Goal: Use online tool/utility: Utilize a website feature to perform a specific function

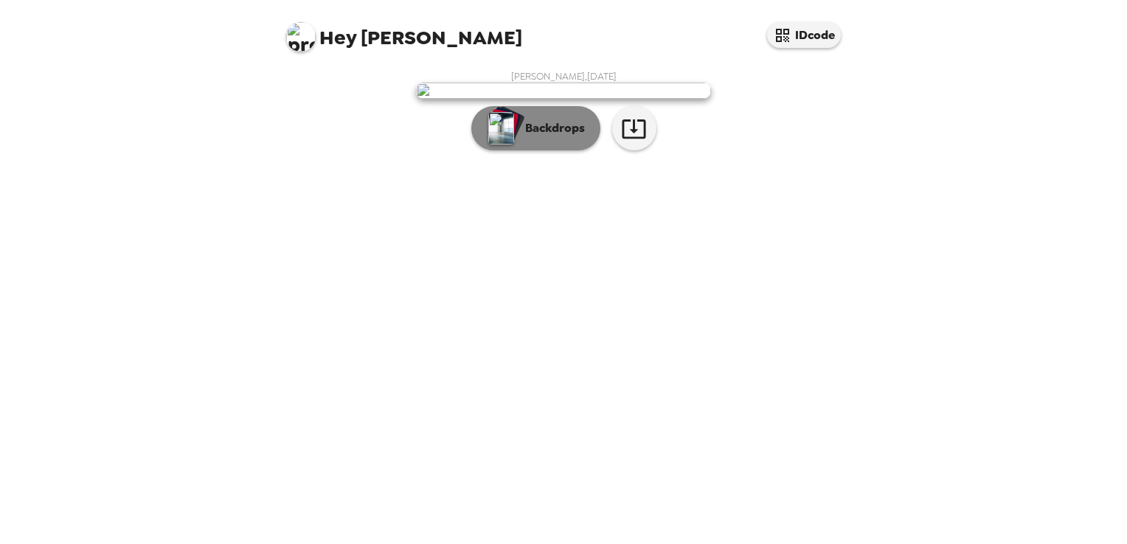
click at [529, 137] on p "Backdrops" at bounding box center [551, 128] width 67 height 18
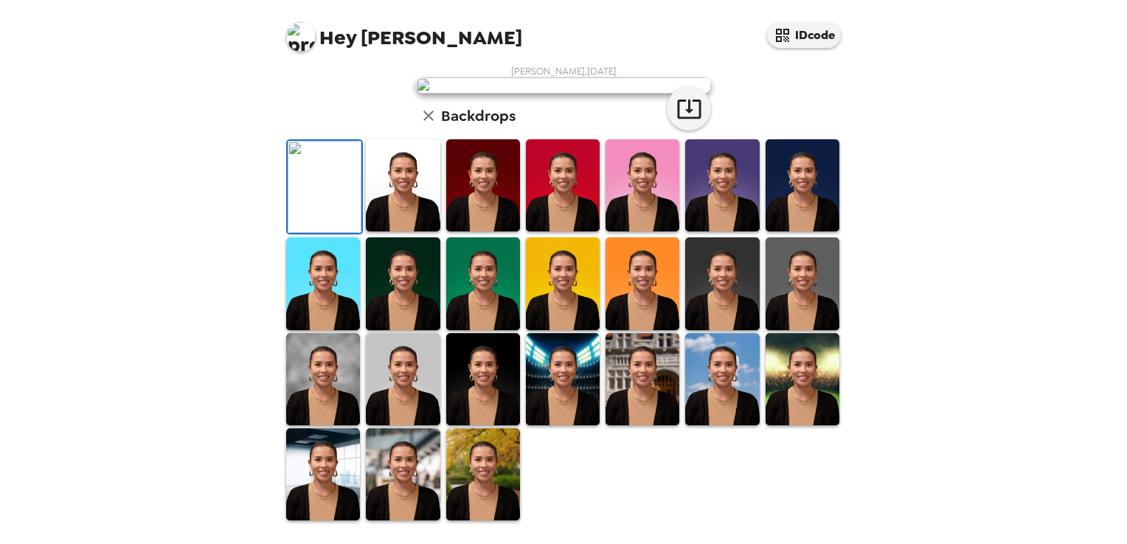
scroll to position [147, 0]
click at [473, 330] on img at bounding box center [483, 283] width 74 height 92
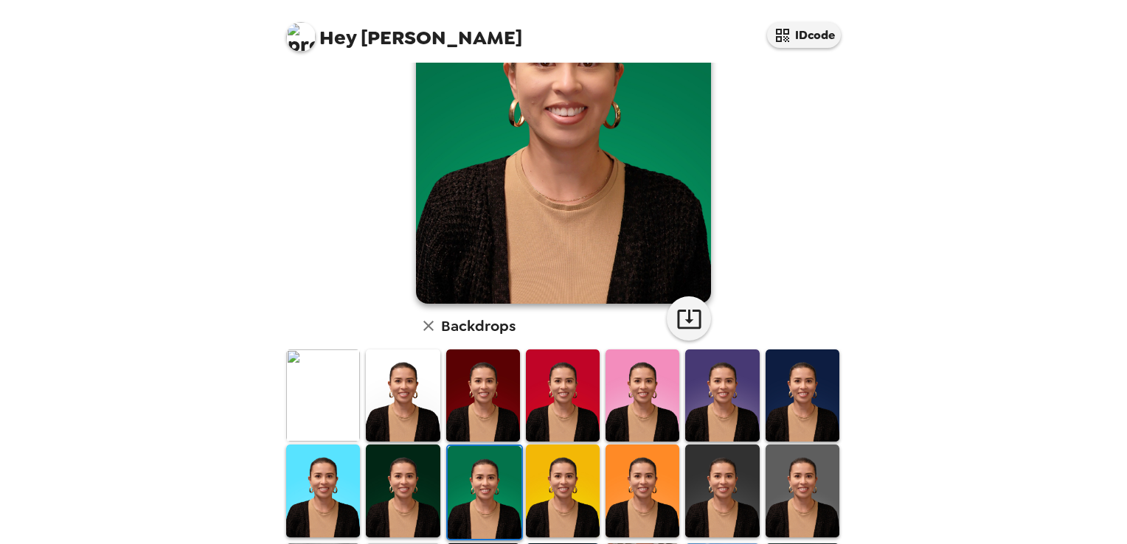
scroll to position [74, 0]
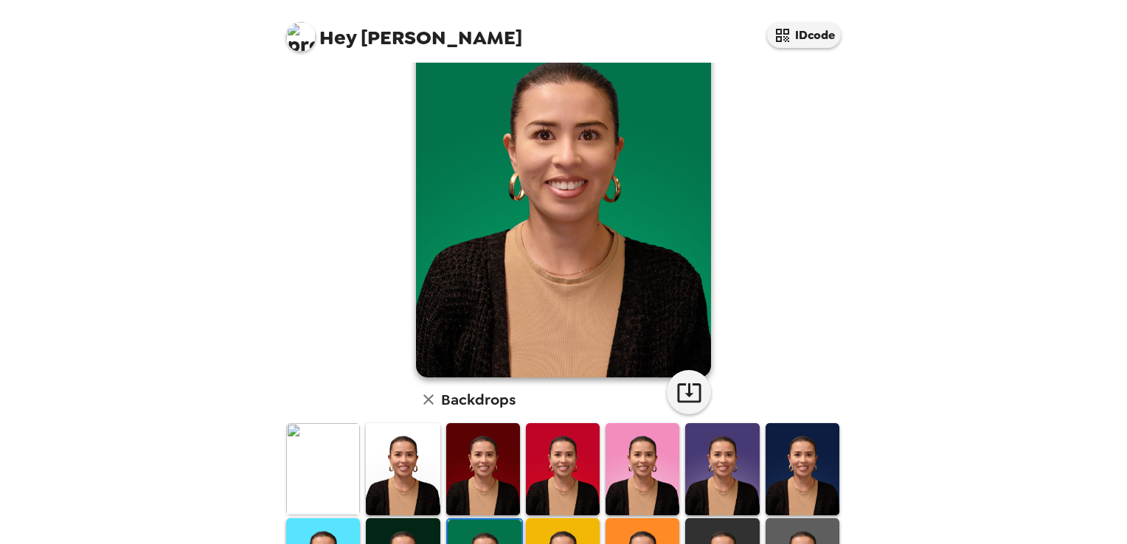
click at [403, 460] on img at bounding box center [403, 469] width 74 height 92
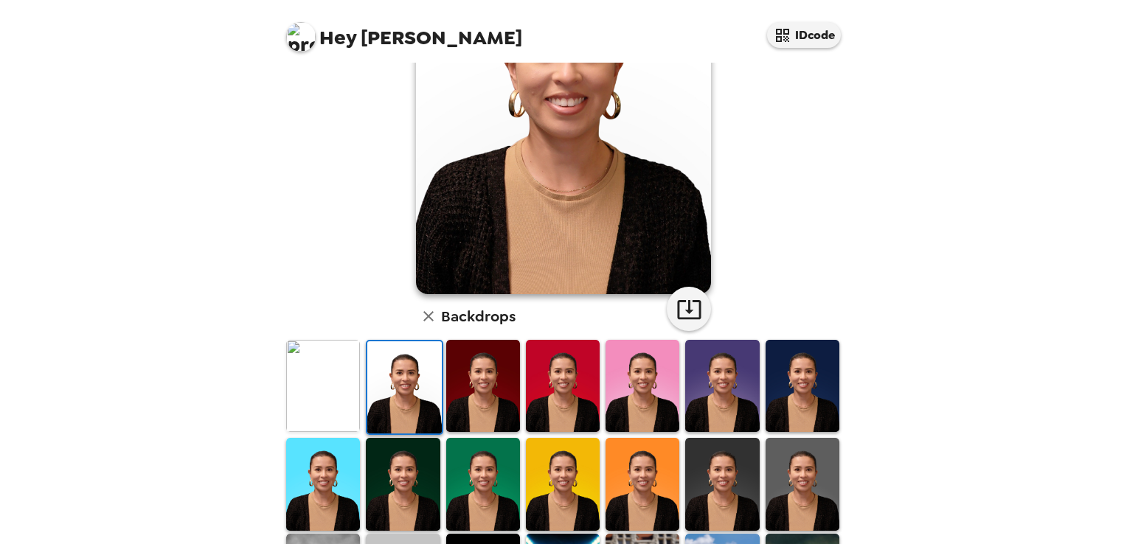
scroll to position [221, 0]
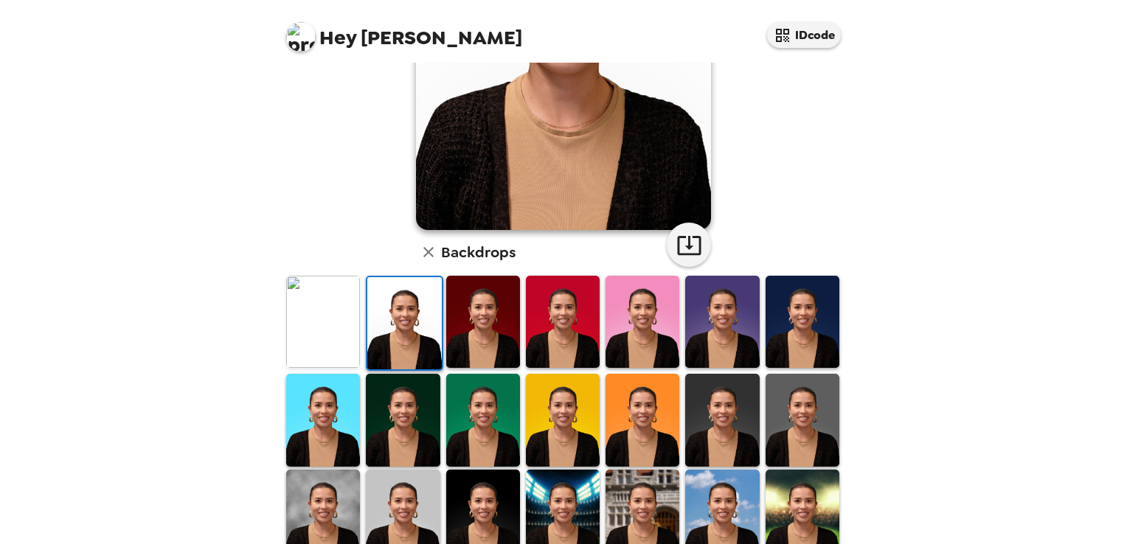
click at [329, 344] on img at bounding box center [323, 322] width 74 height 92
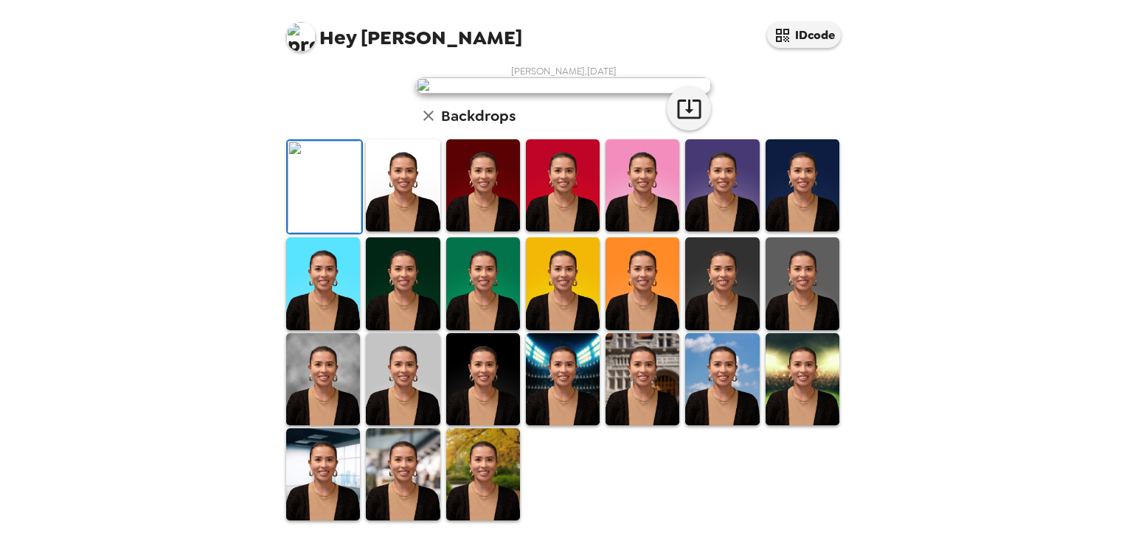
scroll to position [350, 0]
click at [295, 407] on img at bounding box center [323, 379] width 74 height 92
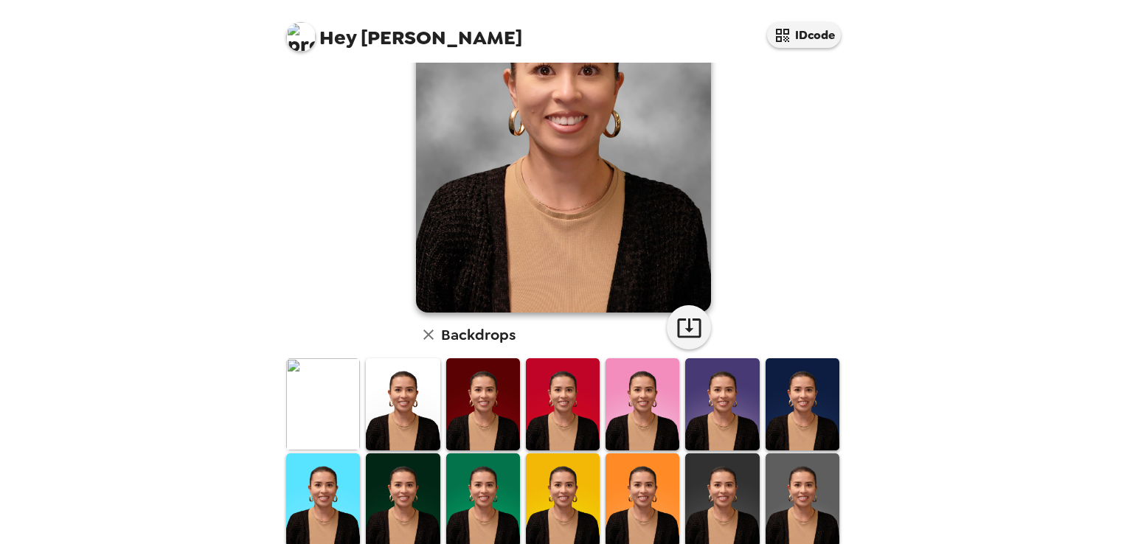
scroll to position [147, 0]
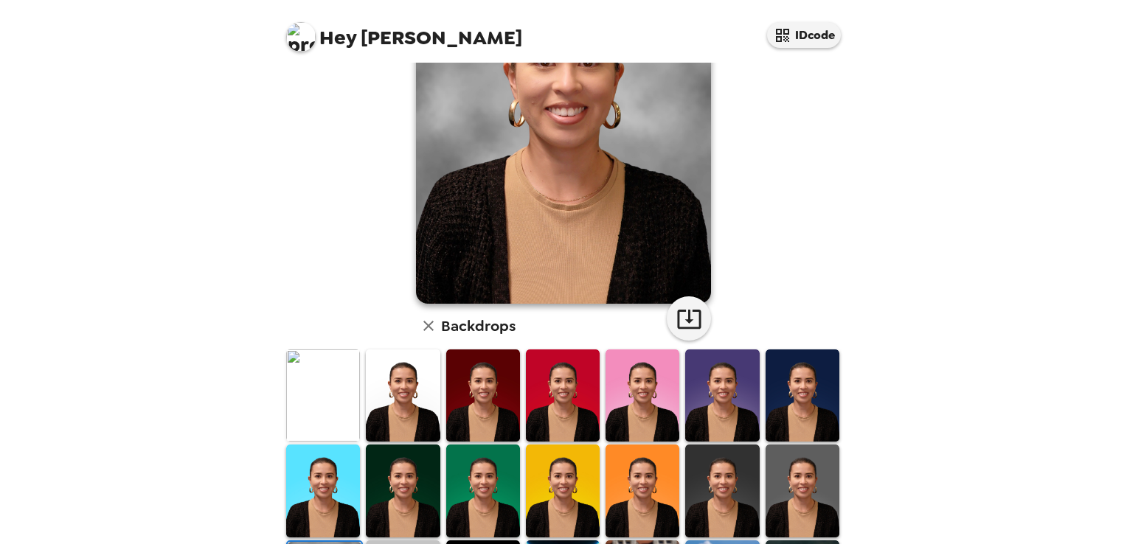
click at [304, 397] on img at bounding box center [323, 396] width 74 height 92
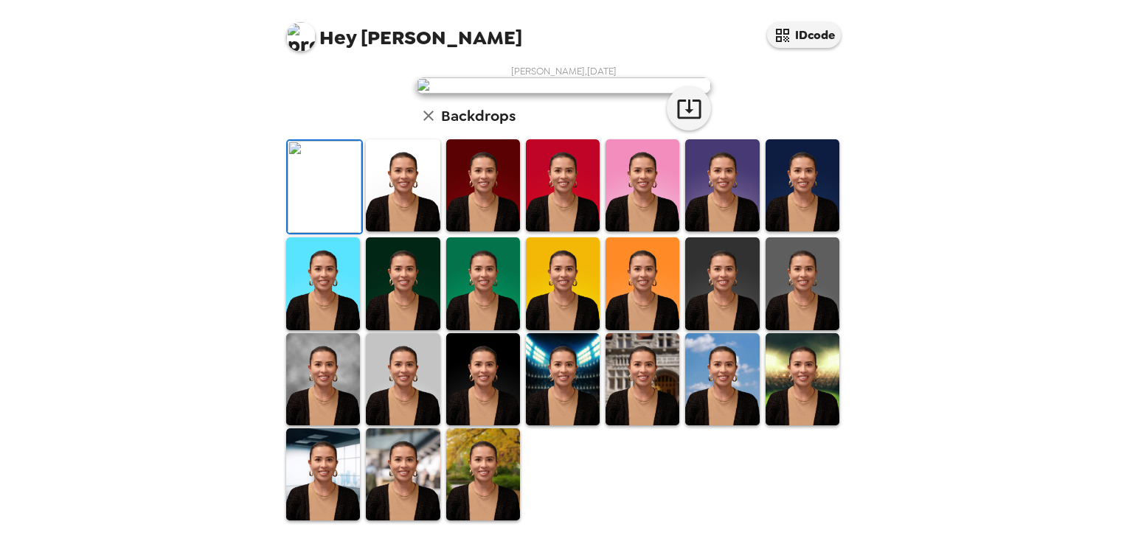
scroll to position [0, 0]
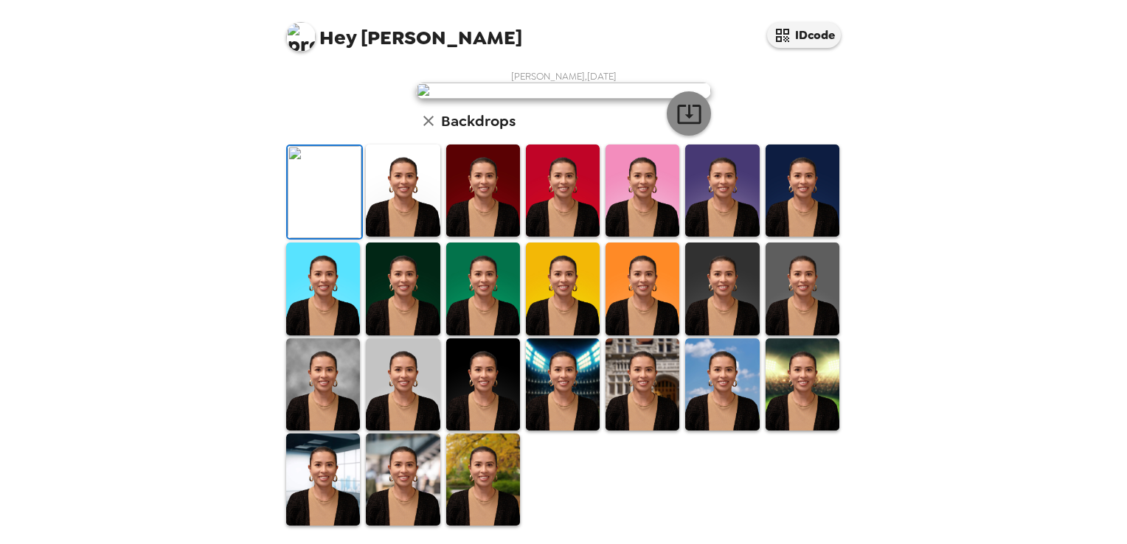
click at [667, 136] on button "button" at bounding box center [689, 113] width 44 height 44
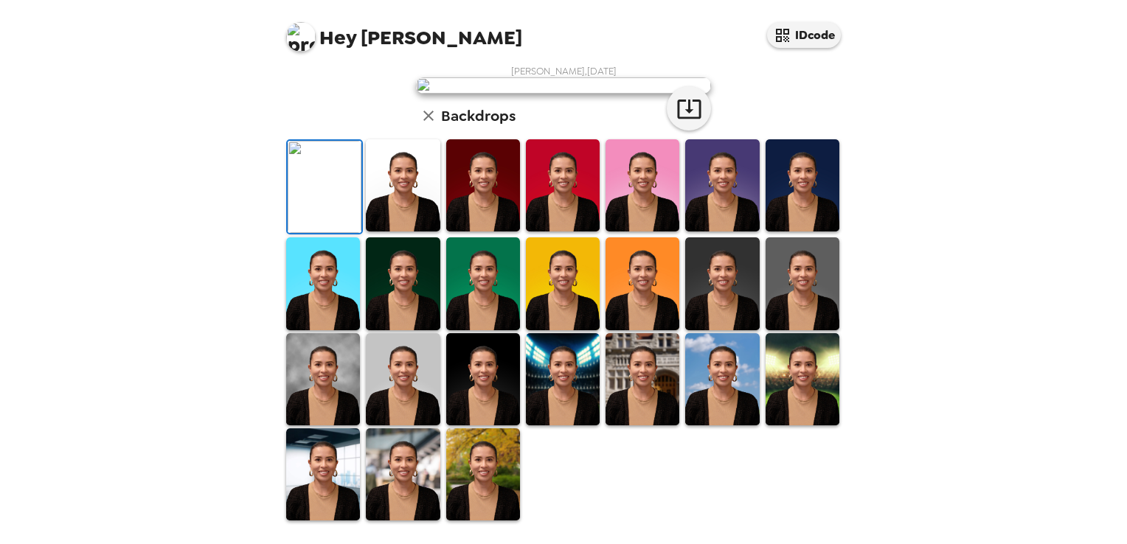
drag, startPoint x: 731, startPoint y: 420, endPoint x: 711, endPoint y: 414, distance: 21.0
click at [731, 232] on img at bounding box center [722, 185] width 74 height 92
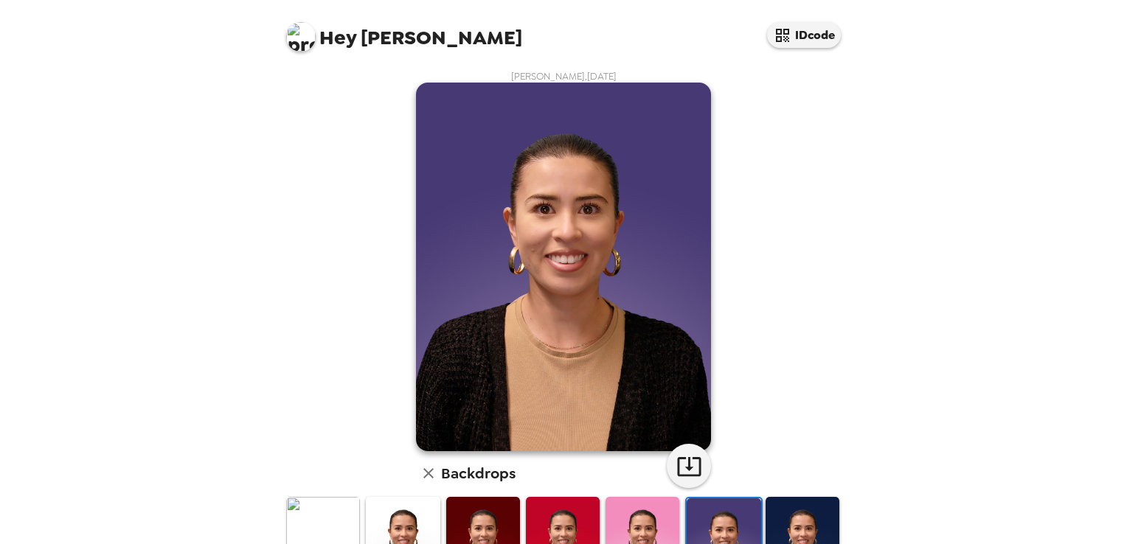
scroll to position [0, 0]
